Goal: Task Accomplishment & Management: Manage account settings

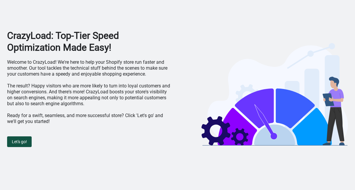
click at [26, 140] on span "Let's go!" at bounding box center [19, 141] width 15 height 5
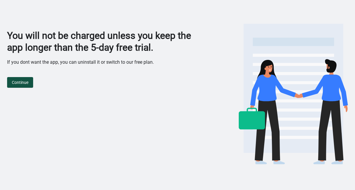
click at [25, 83] on span "Continue" at bounding box center [20, 82] width 17 height 5
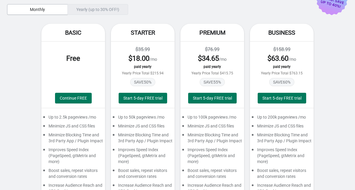
scroll to position [39, 0]
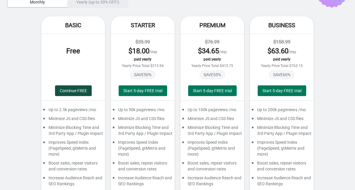
click at [78, 91] on span "Continue FREE" at bounding box center [73, 90] width 27 height 5
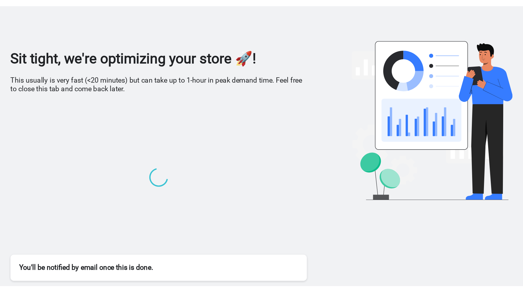
scroll to position [0, 0]
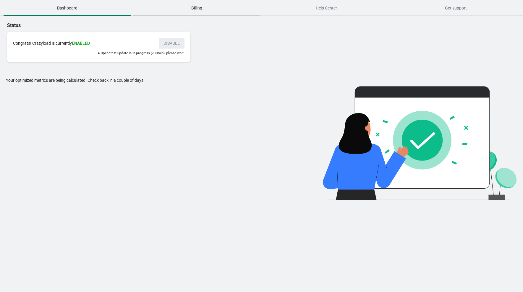
click at [175, 9] on span "Billing" at bounding box center [196, 8] width 127 height 11
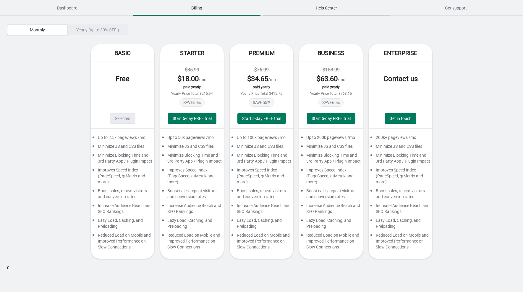
drag, startPoint x: 309, startPoint y: 10, endPoint x: 304, endPoint y: 10, distance: 5.6
click at [309, 10] on span "Help Center" at bounding box center [326, 8] width 127 height 11
click at [87, 9] on span "Dashboard" at bounding box center [67, 8] width 127 height 11
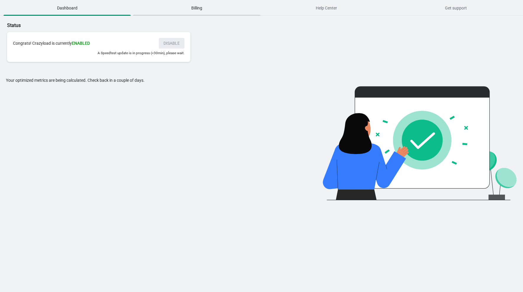
click at [226, 10] on span "Billing" at bounding box center [196, 8] width 127 height 11
drag, startPoint x: 57, startPoint y: 79, endPoint x: 46, endPoint y: 91, distance: 15.7
click at [57, 79] on div "Your optimized metrics are being calculated. Check back in a couple of days." at bounding box center [152, 138] width 292 height 123
click at [215, 27] on p "Status" at bounding box center [120, 25] width 227 height 7
click at [341, 11] on span "Help Center" at bounding box center [326, 8] width 127 height 11
